Goal: Information Seeking & Learning: Learn about a topic

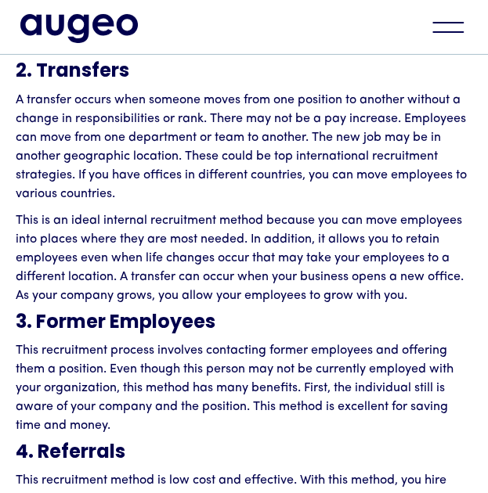
scroll to position [2858, 0]
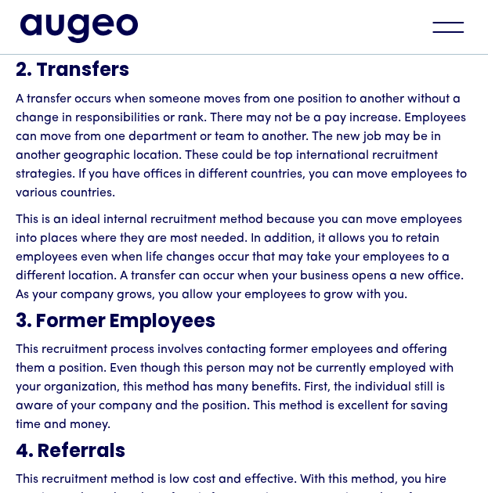
click at [204, 164] on p "A transfer occurs when someone moves from one position to another without a cha…" at bounding box center [244, 146] width 457 height 113
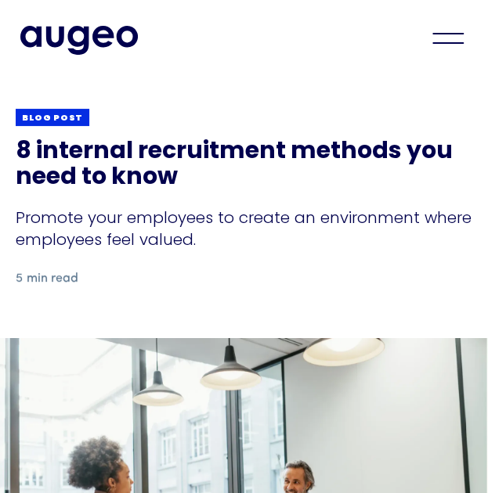
scroll to position [0, 0]
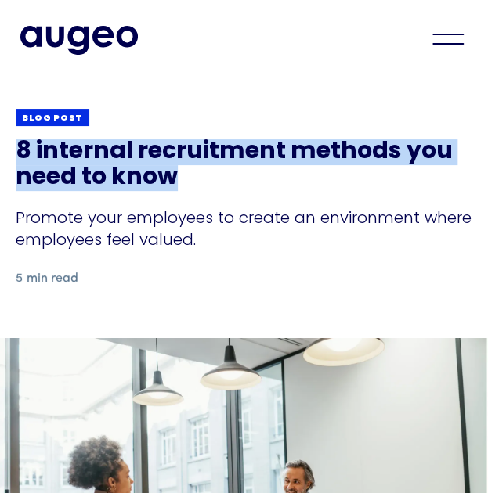
drag, startPoint x: 184, startPoint y: 179, endPoint x: 16, endPoint y: 157, distance: 169.8
click at [16, 157] on h1 "8 internal recruitment methods you need to know" at bounding box center [244, 165] width 457 height 52
copy h1 "8 internal recruitment methods you need to know"
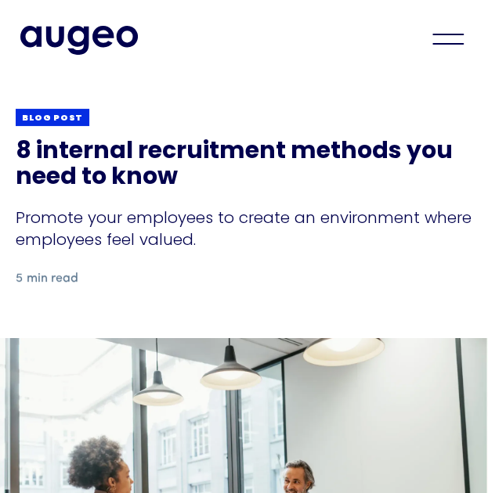
drag, startPoint x: 139, startPoint y: 45, endPoint x: 29, endPoint y: 42, distance: 110.5
click at [29, 42] on div "Workplace solutions Employee recognition & rewards Channel Loyalty Sales incent…" at bounding box center [244, 39] width 488 height 78
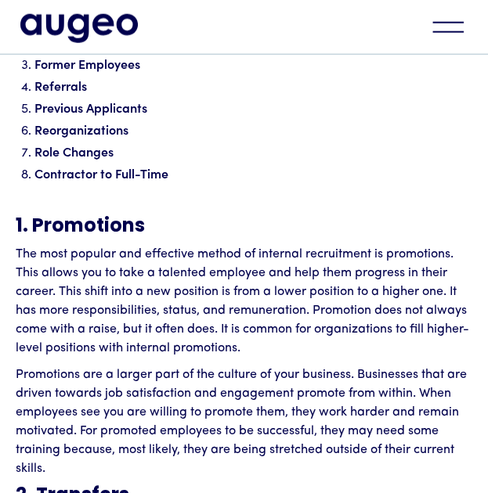
scroll to position [2434, 0]
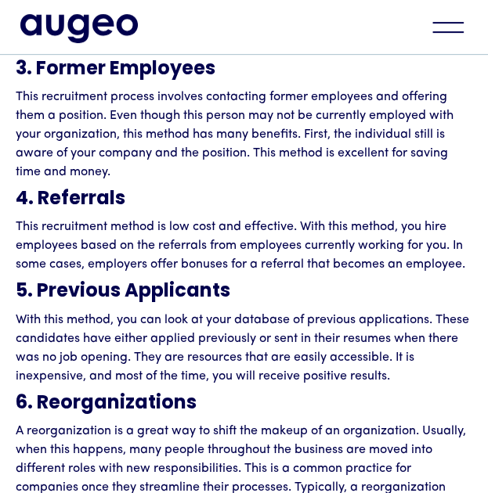
click at [226, 201] on h3 "4. Referrals" at bounding box center [244, 200] width 457 height 20
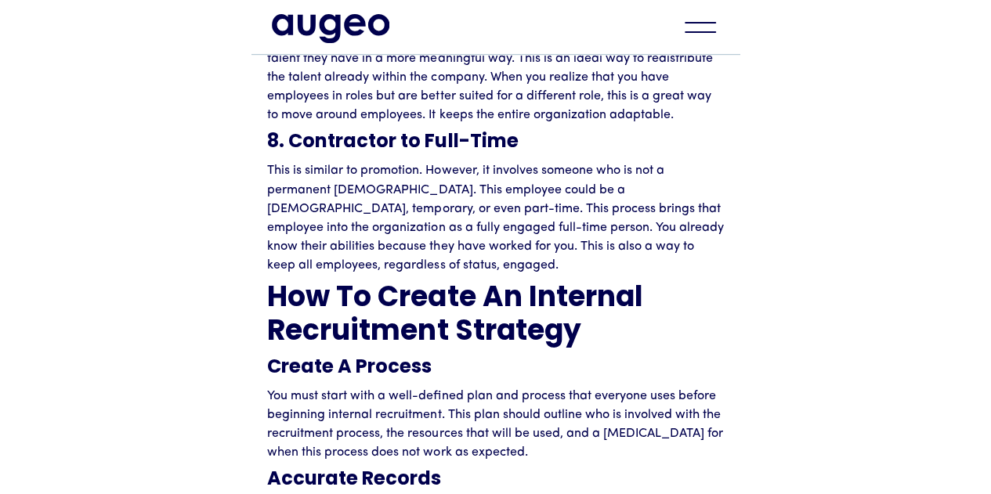
scroll to position [3697, 0]
